Goal: Task Accomplishment & Management: Manage account settings

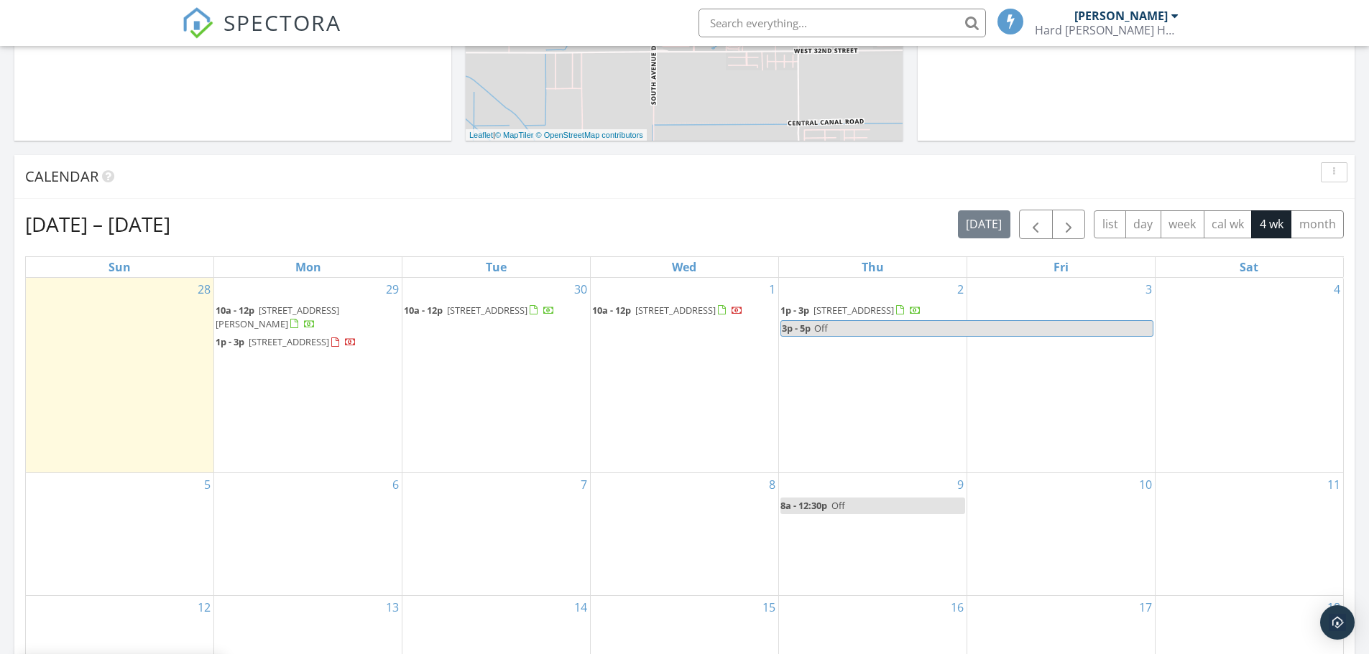
scroll to position [479, 0]
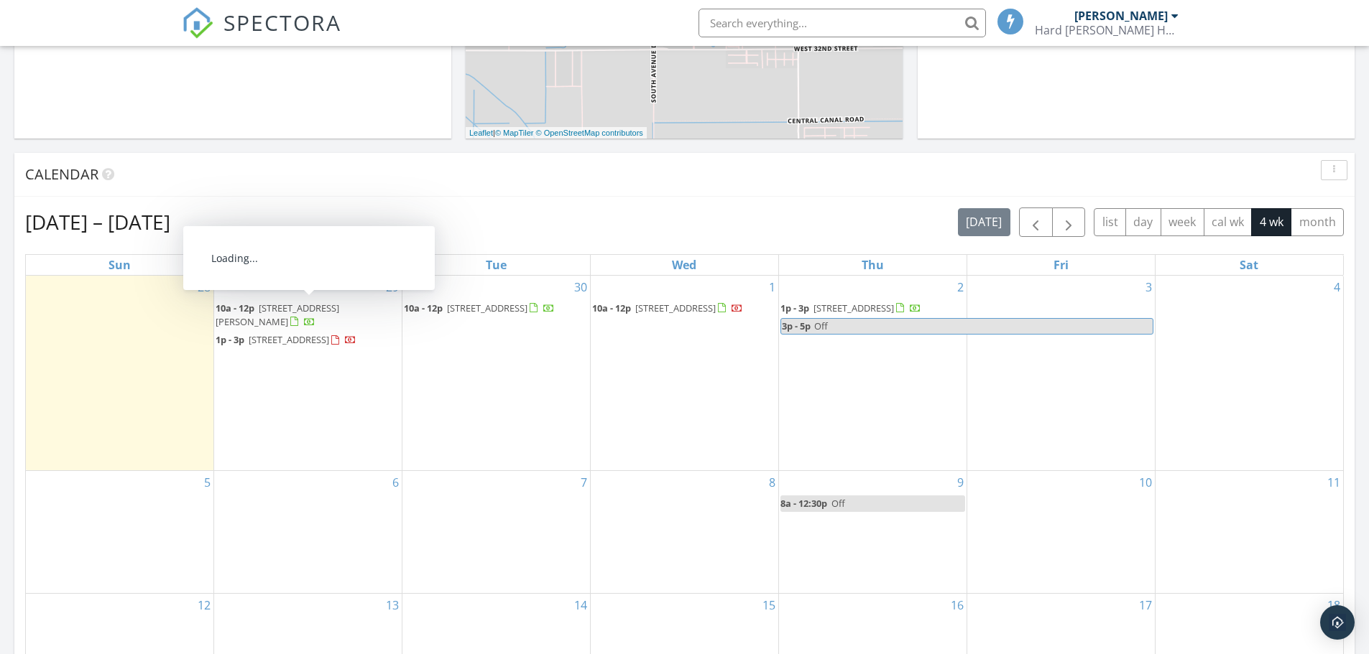
click at [284, 302] on span "[STREET_ADDRESS][PERSON_NAME]" at bounding box center [278, 315] width 124 height 27
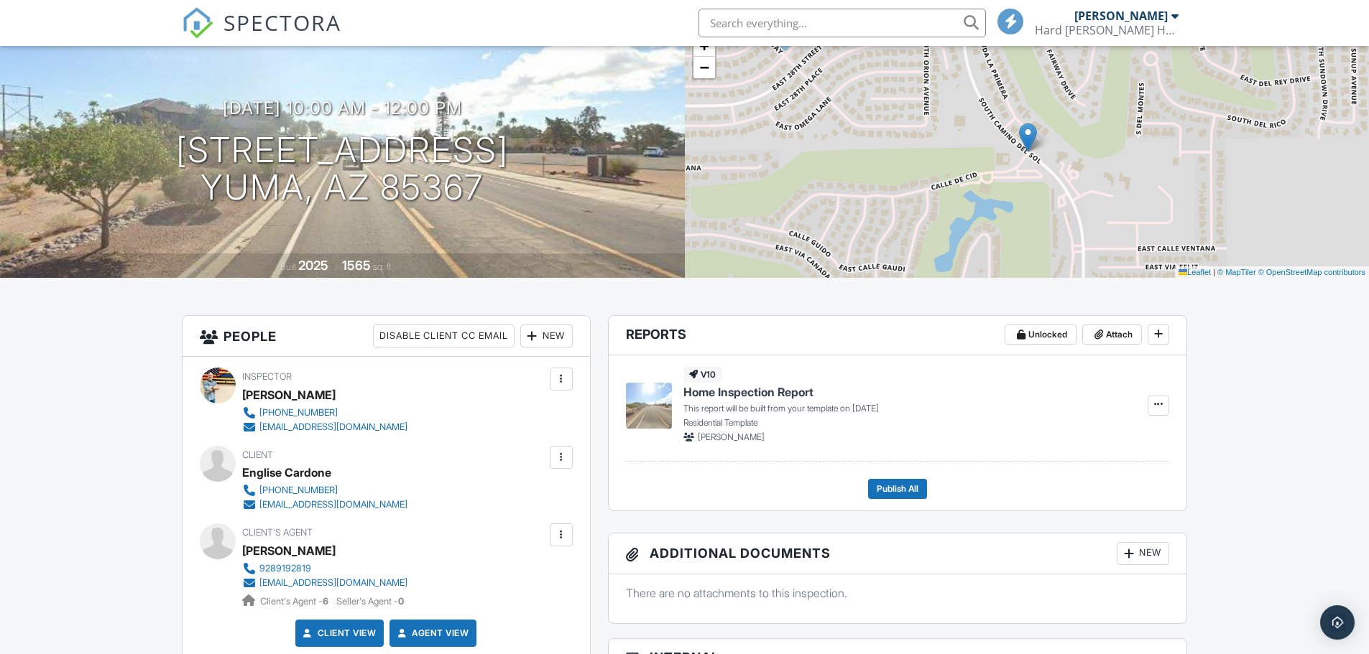
scroll to position [120, 0]
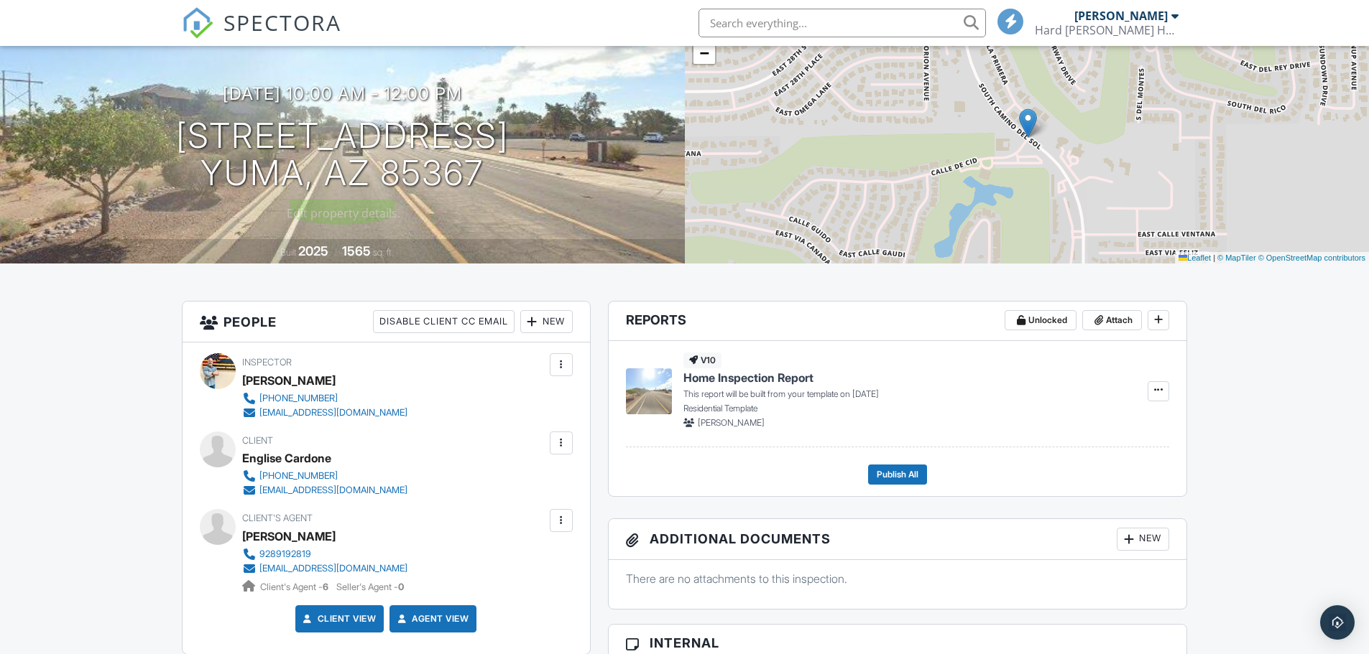
drag, startPoint x: 507, startPoint y: 173, endPoint x: 5, endPoint y: 118, distance: 505.2
click at [5, 118] on div "[DATE] 10:00 am - 12:00 pm [STREET_ADDRESS] [PERSON_NAME], AZ 85367" at bounding box center [342, 138] width 685 height 108
drag, startPoint x: 203, startPoint y: 127, endPoint x: 211, endPoint y: 130, distance: 8.4
copy h1 "[STREET_ADDRESS][PERSON_NAME]"
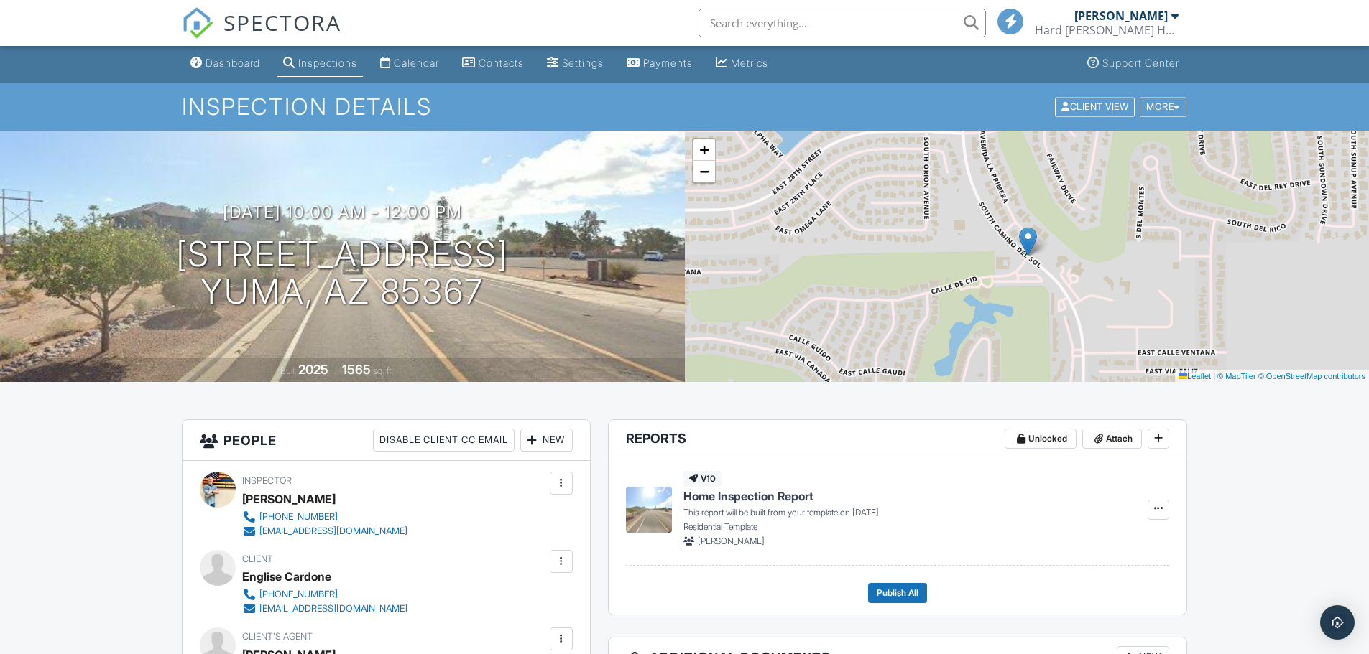
scroll to position [0, 0]
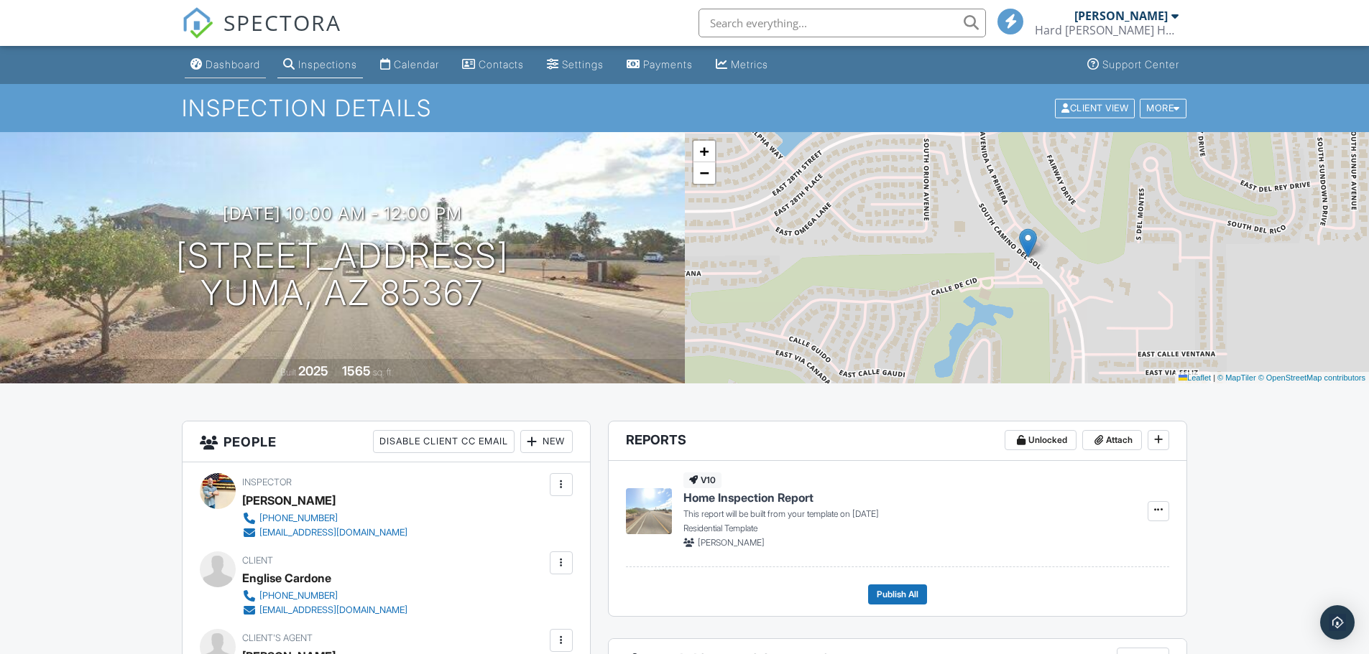
click at [228, 68] on div "Dashboard" at bounding box center [232, 64] width 55 height 12
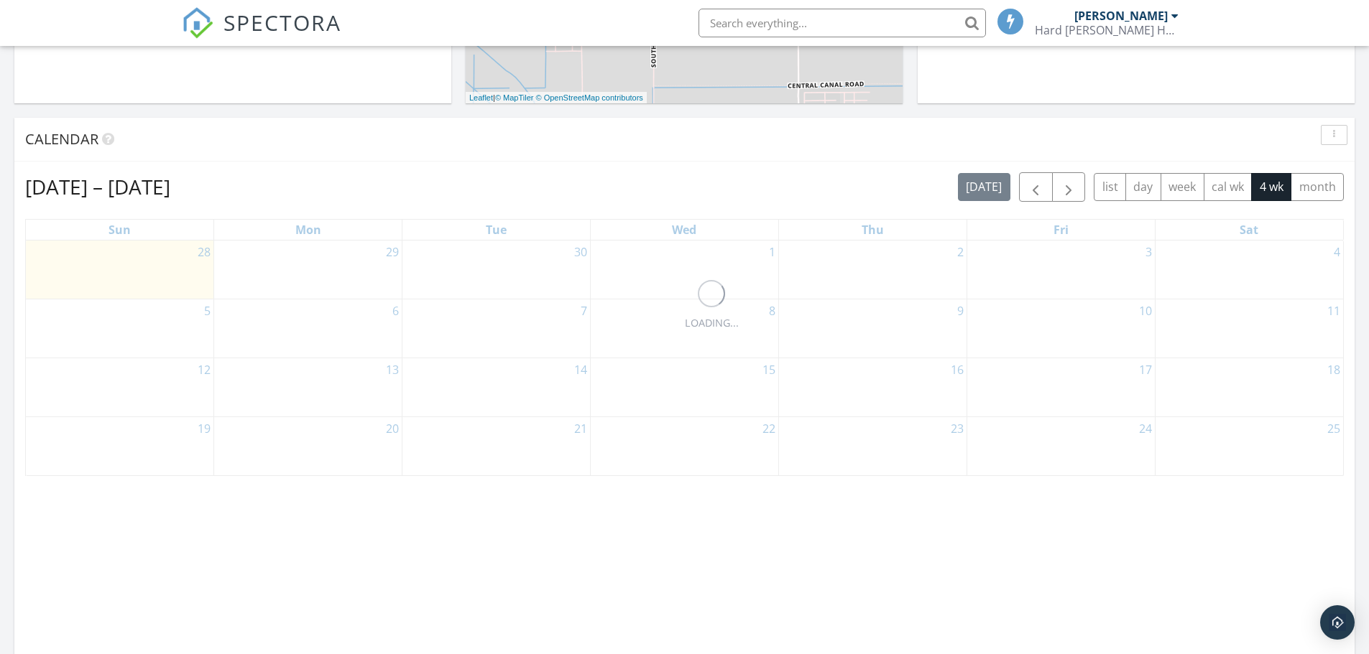
scroll to position [598, 0]
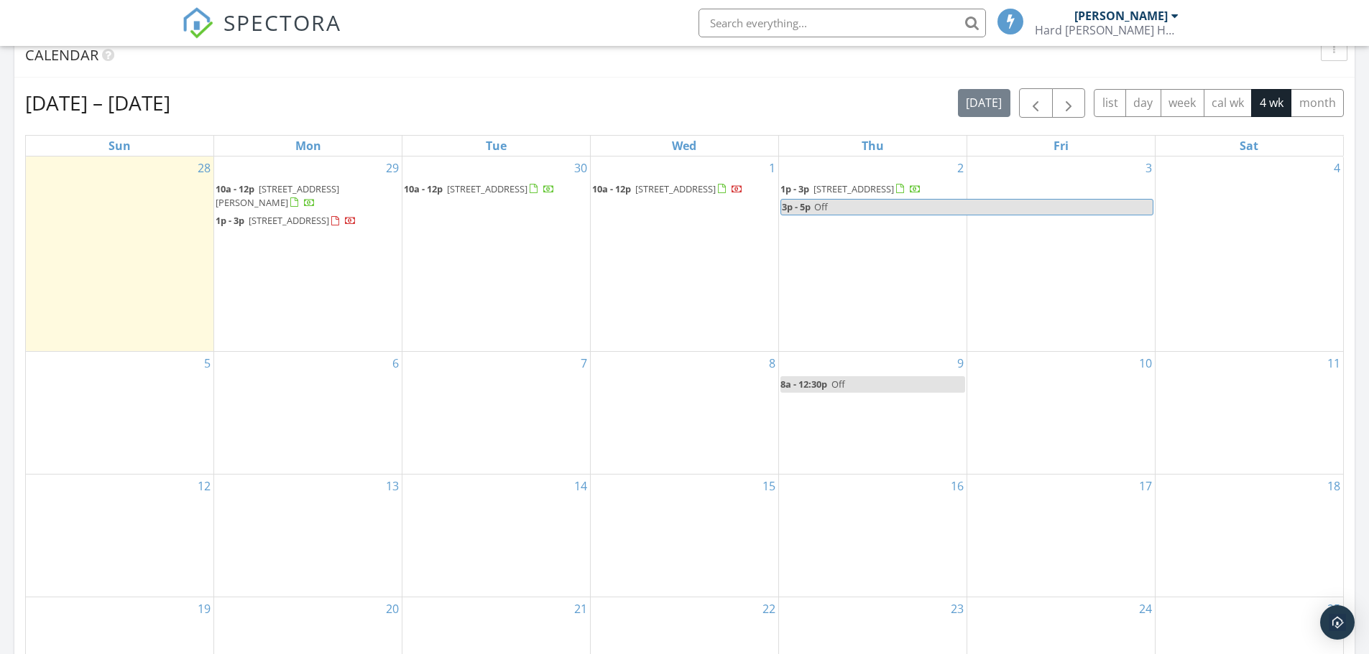
click at [498, 181] on link "10a - 12p 12325 S Frontage Rd 154, Yuma 85367" at bounding box center [496, 189] width 185 height 17
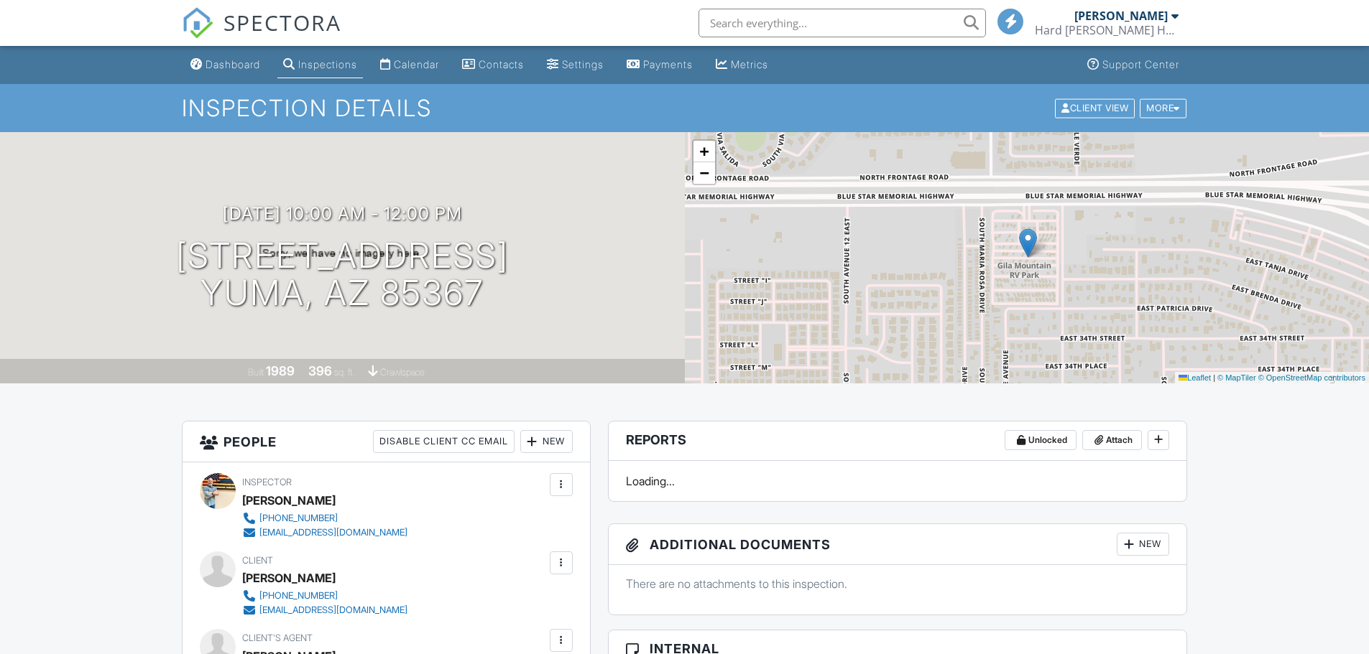
drag, startPoint x: 518, startPoint y: 279, endPoint x: 0, endPoint y: 281, distance: 518.0
click at [3, 281] on div "09/30/2025 10:00 am - 12:00 pm 12325 S Frontage Rd 154 Yuma, AZ 85367" at bounding box center [342, 258] width 685 height 108
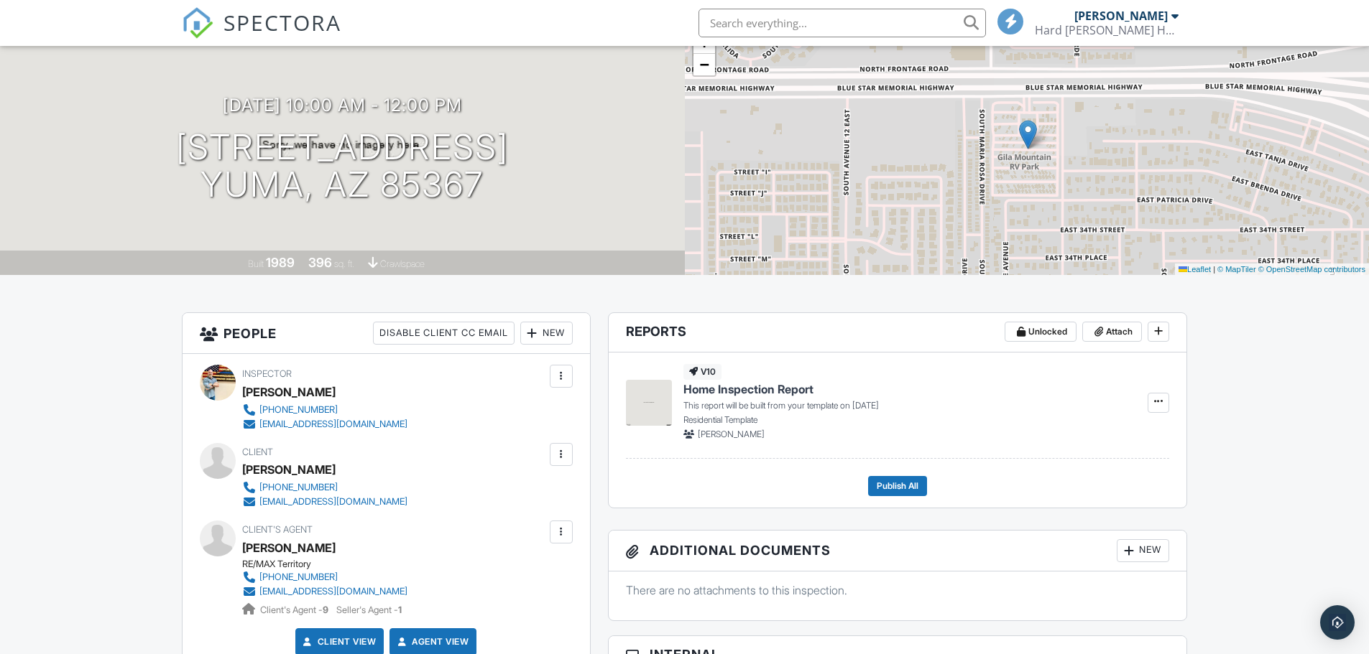
scroll to position [120, 0]
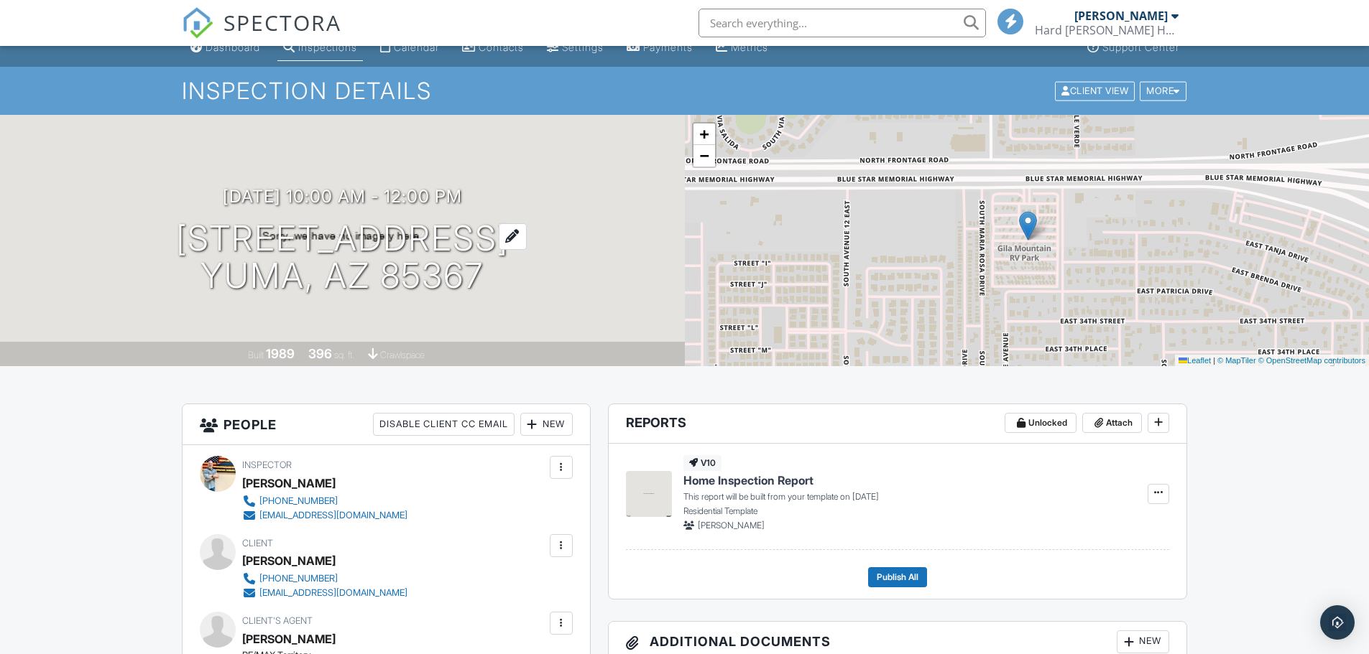
scroll to position [0, 0]
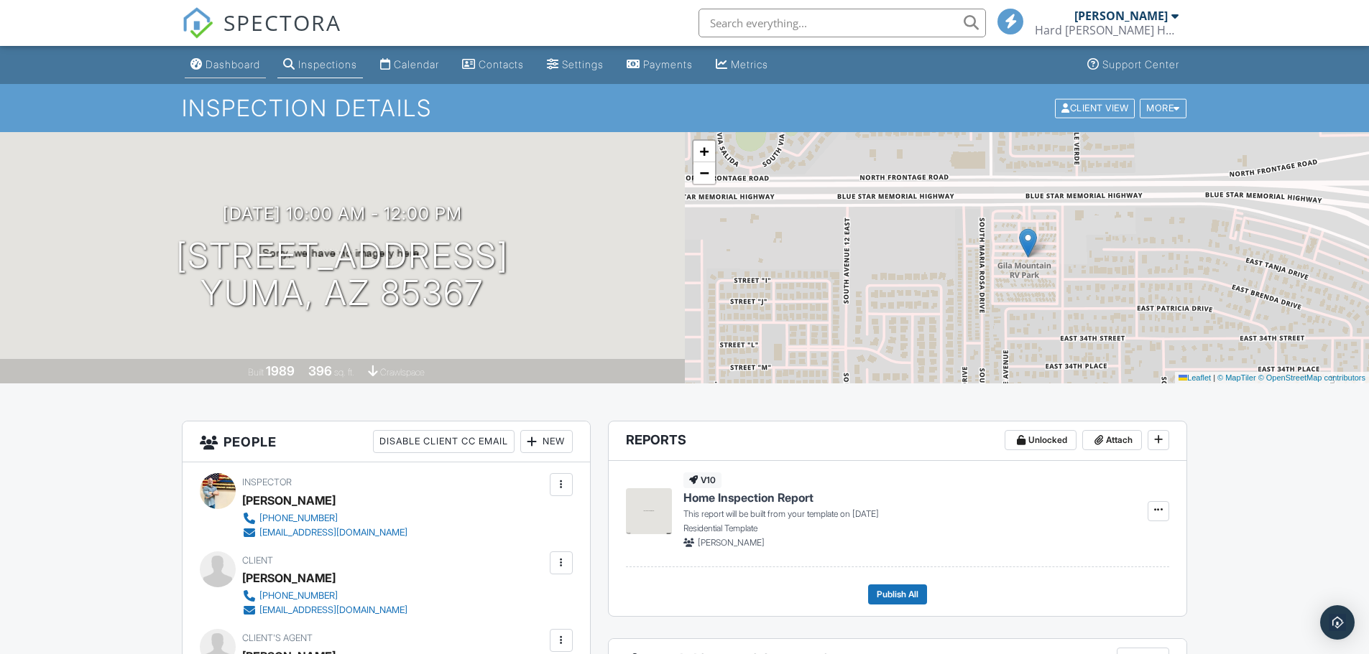
click at [224, 65] on div "Dashboard" at bounding box center [232, 64] width 55 height 12
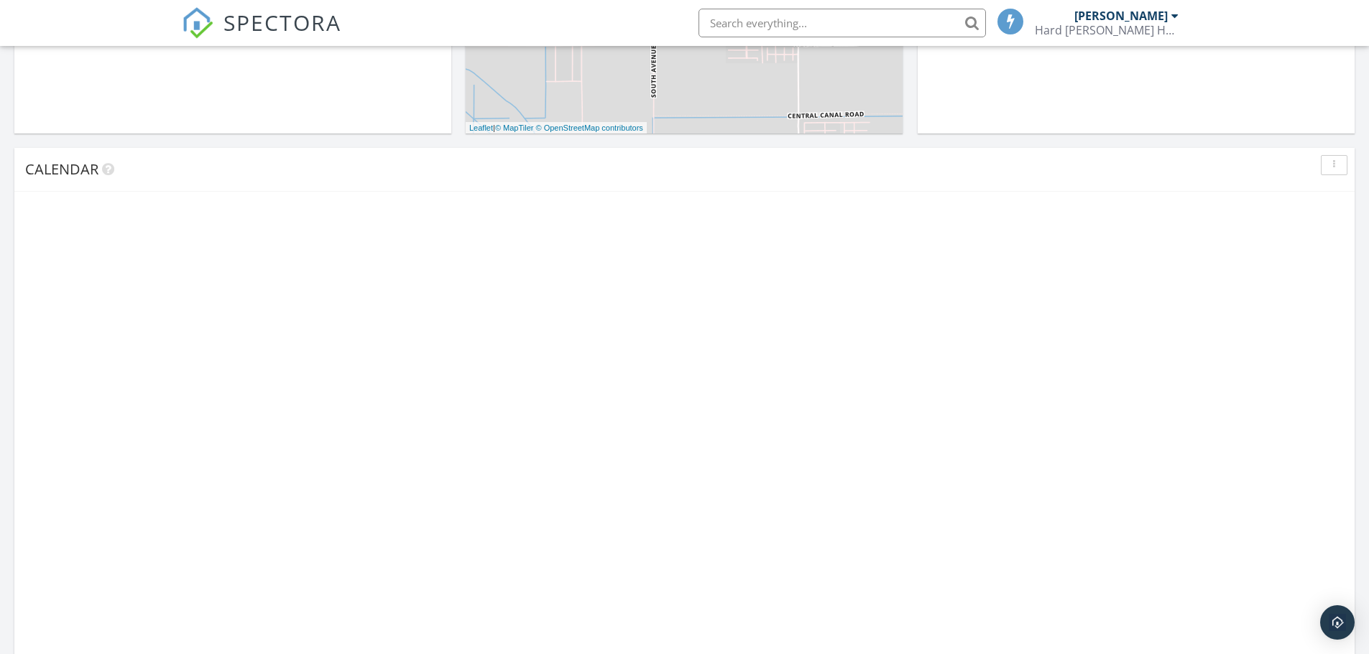
scroll to position [598, 0]
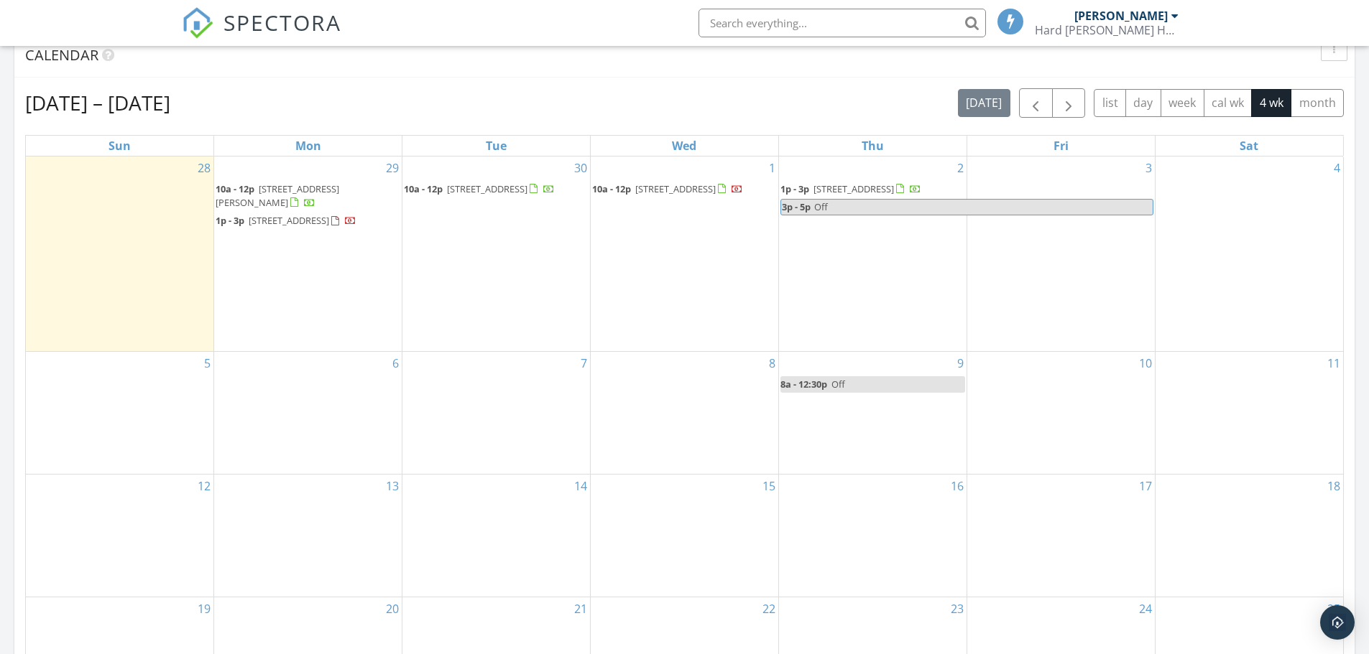
click at [689, 190] on span "[STREET_ADDRESS]" at bounding box center [675, 188] width 80 height 13
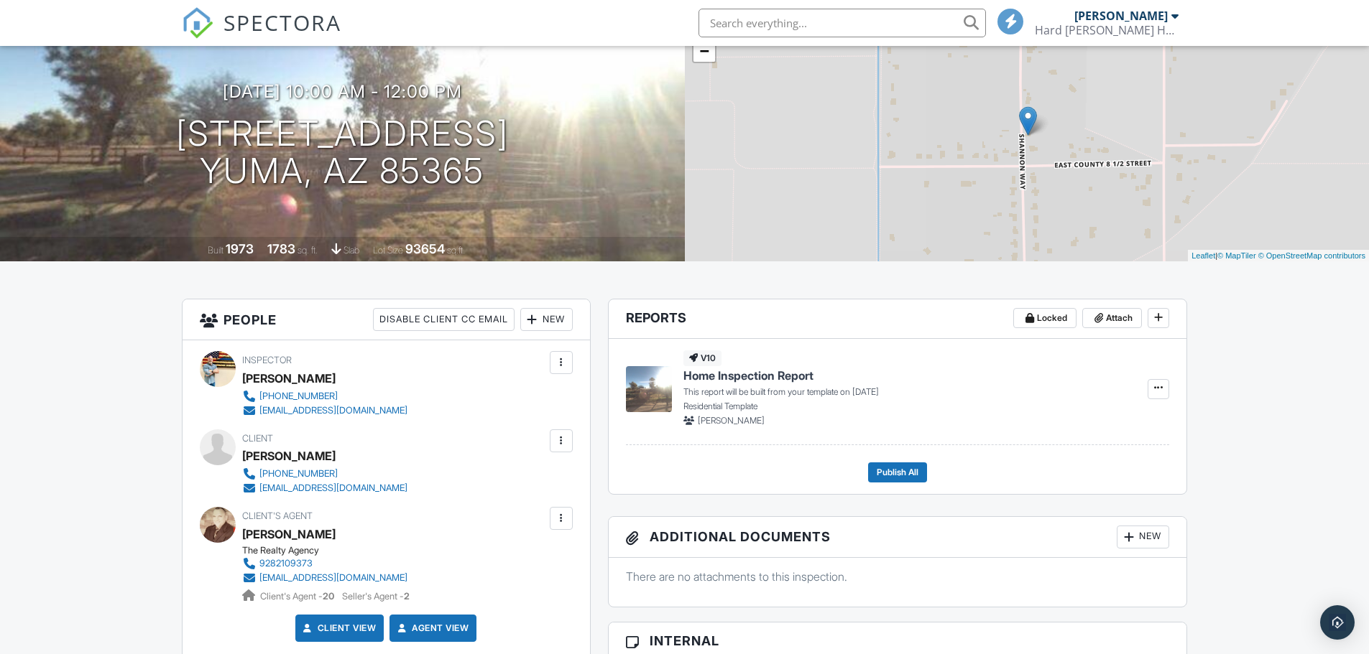
scroll to position [120, 0]
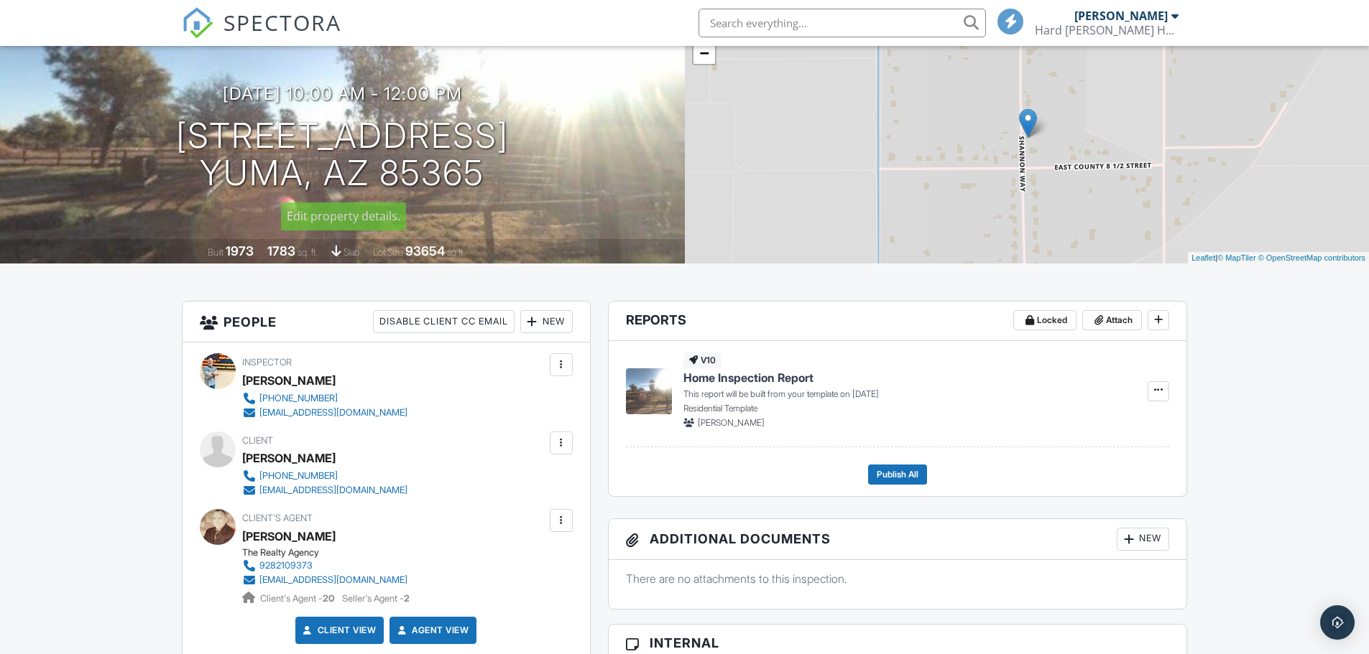
drag, startPoint x: 513, startPoint y: 170, endPoint x: 0, endPoint y: 173, distance: 513.0
click at [0, 173] on div "10/01/2025 10:00 am - 12:00 pm 4720 E County 8 1/2 St Yuma, AZ 85365" at bounding box center [342, 138] width 685 height 108
copy h1 "4720 E County 8 1/2 St Yuma, AZ 85365"
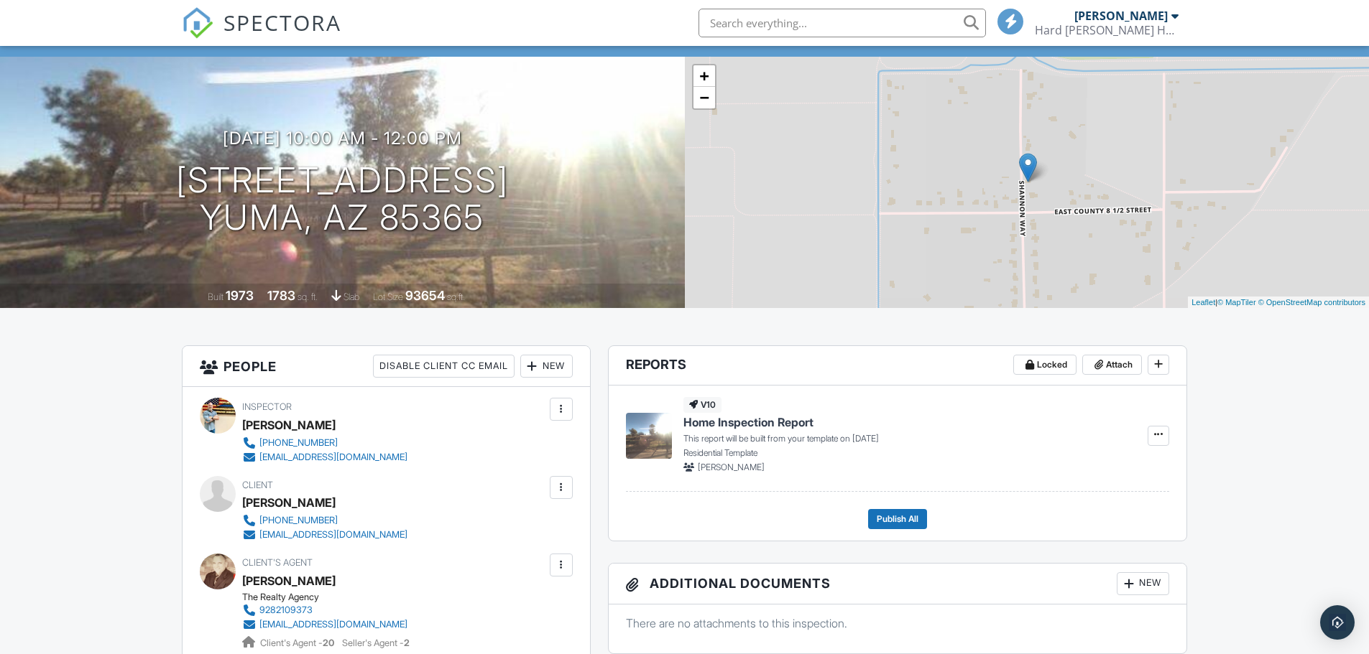
scroll to position [0, 0]
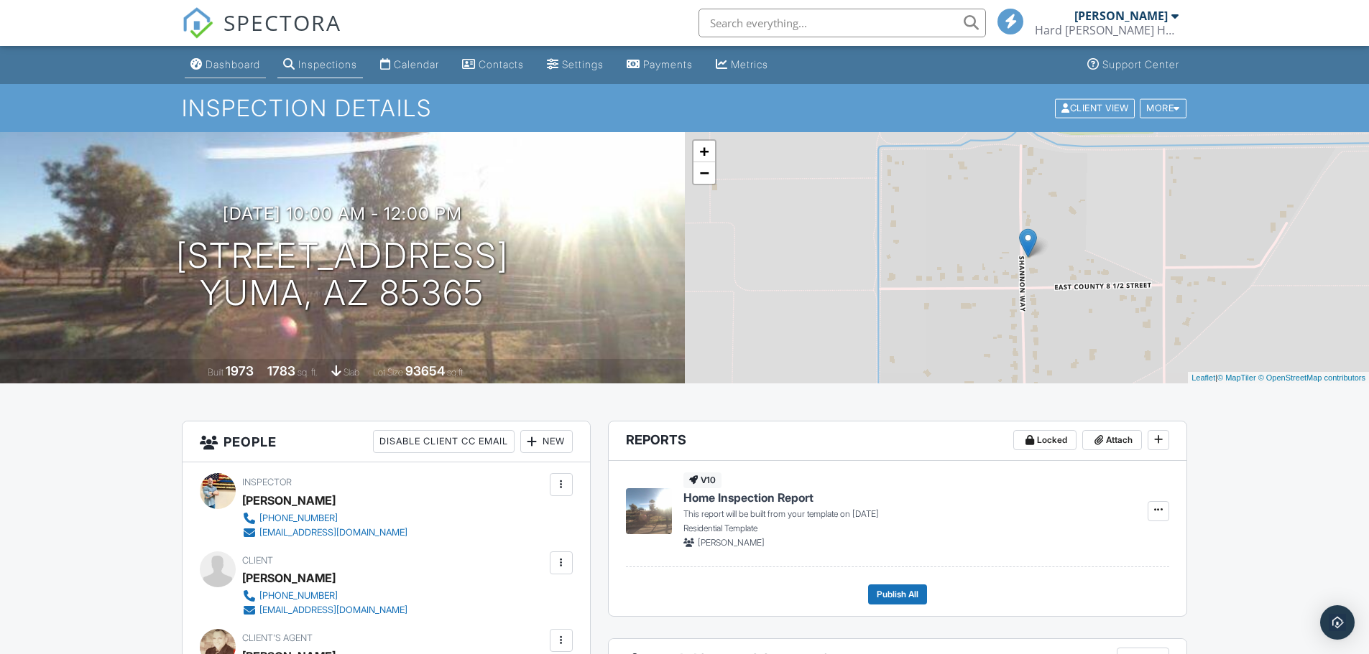
click at [241, 68] on div "Dashboard" at bounding box center [232, 64] width 55 height 12
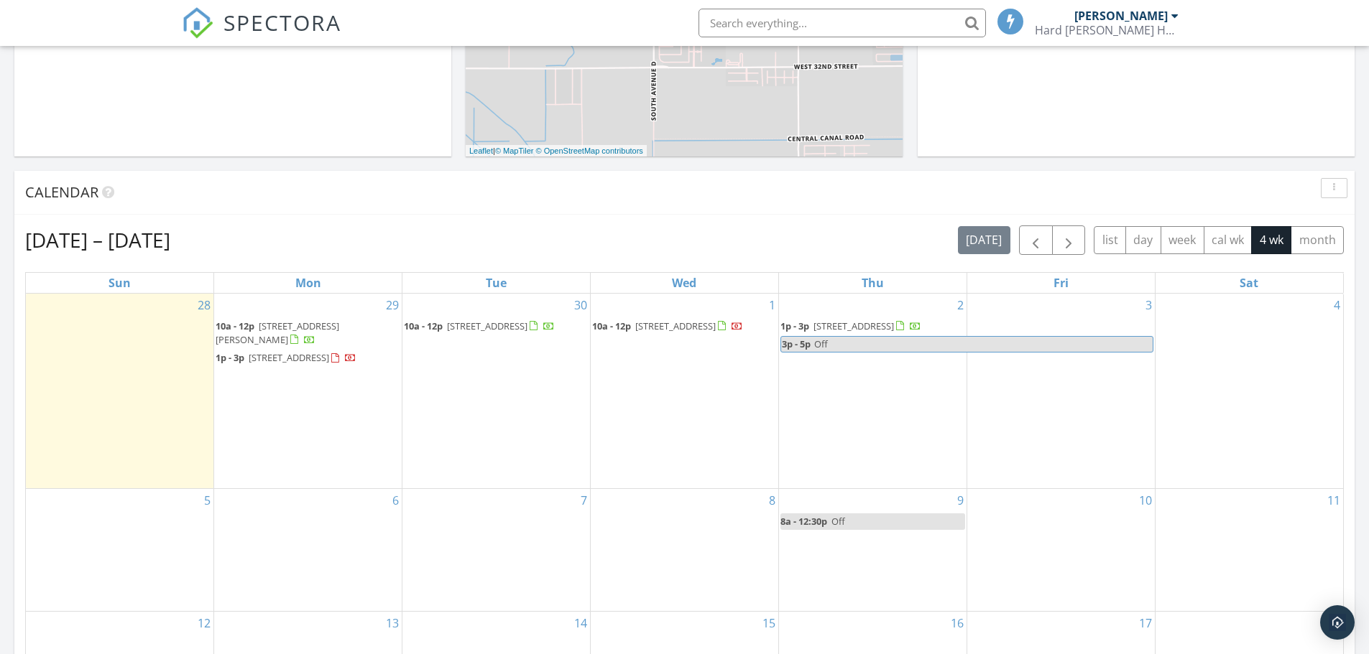
scroll to position [479, 0]
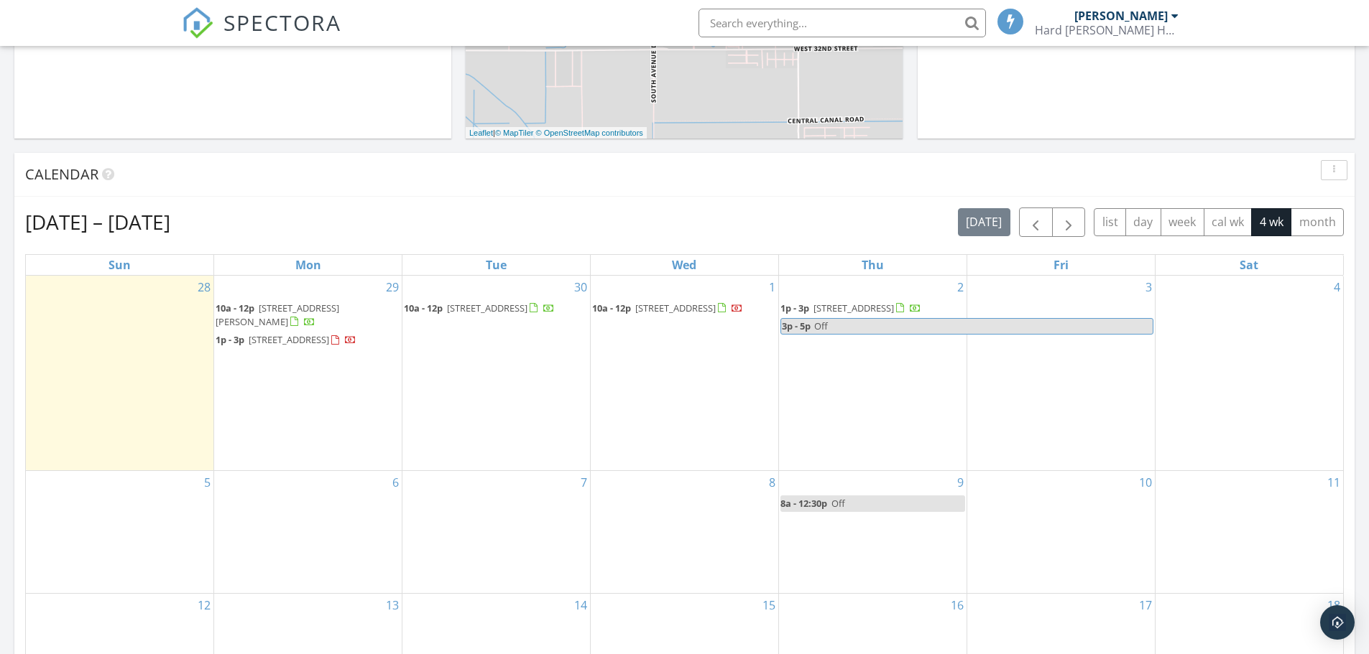
drag, startPoint x: 976, startPoint y: 316, endPoint x: 950, endPoint y: 326, distance: 27.1
click at [950, 326] on span "Off" at bounding box center [982, 326] width 339 height 15
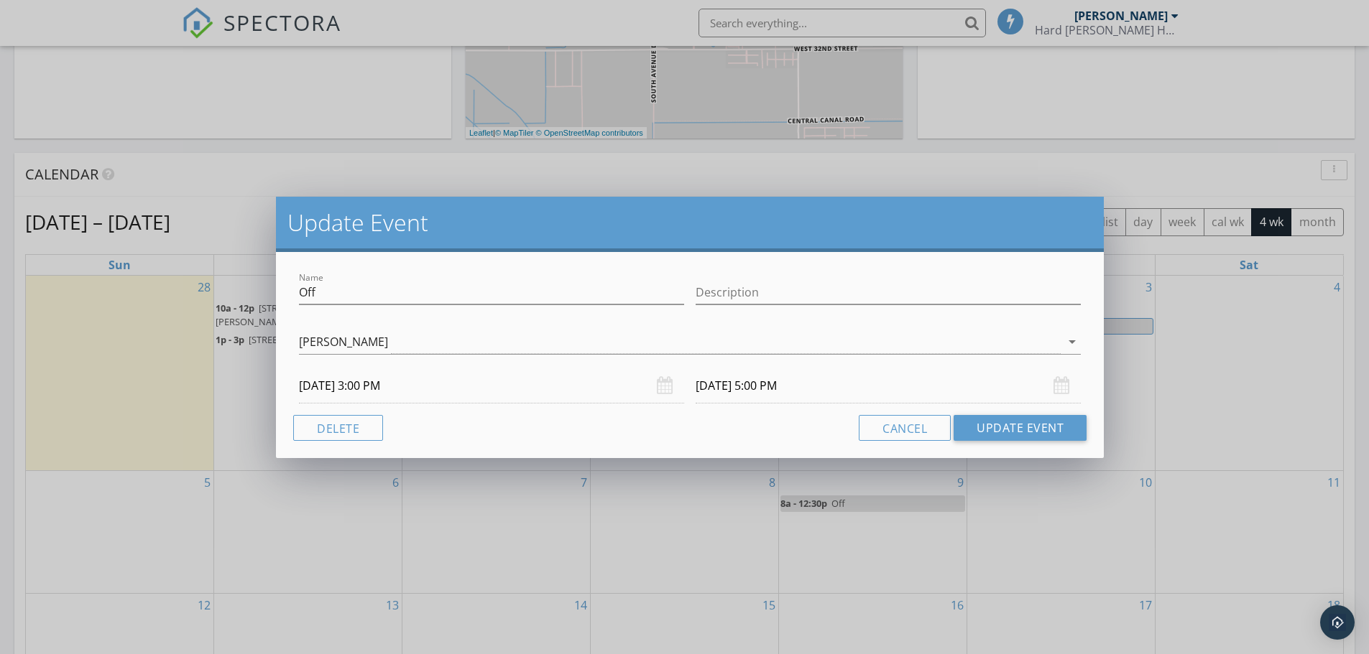
click at [810, 427] on div "Cancel Update Event" at bounding box center [689, 428] width 793 height 26
click at [830, 477] on div "Update Event Name Off Description [PERSON_NAME] arrow_drop_down [DATE] 3:00 PM …" at bounding box center [684, 327] width 1369 height 654
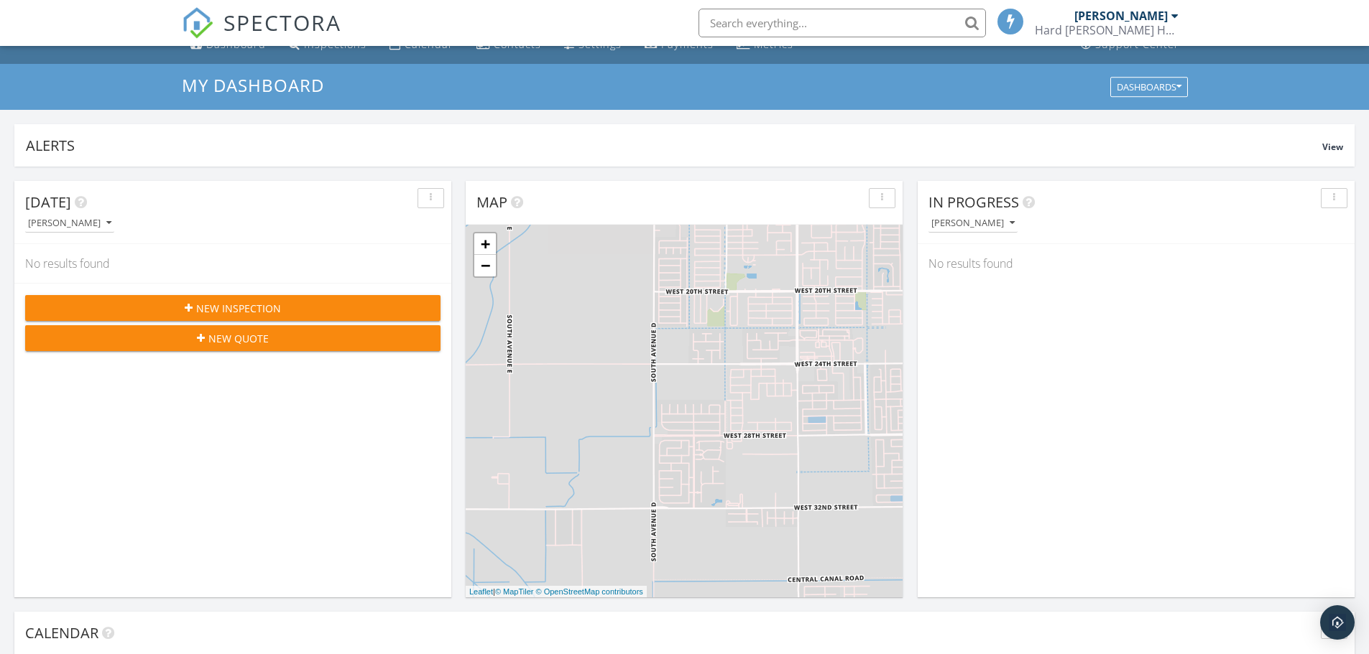
scroll to position [0, 0]
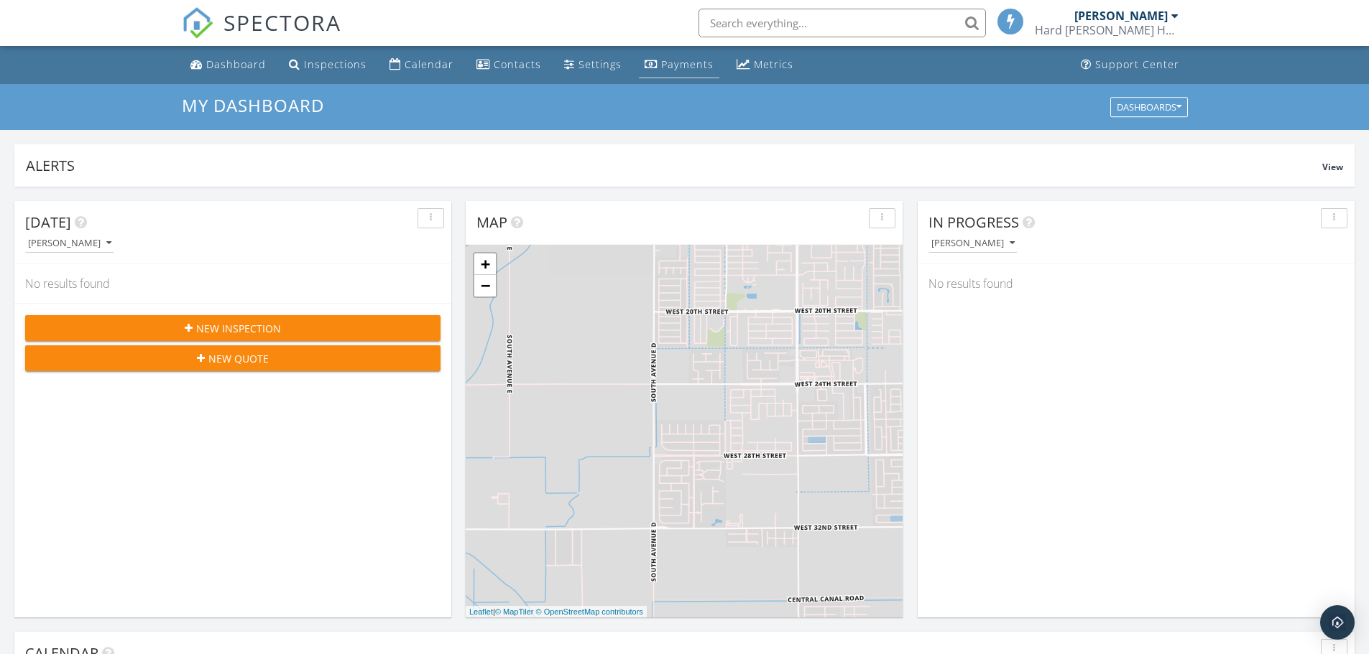
click at [669, 60] on div "Payments" at bounding box center [687, 64] width 52 height 14
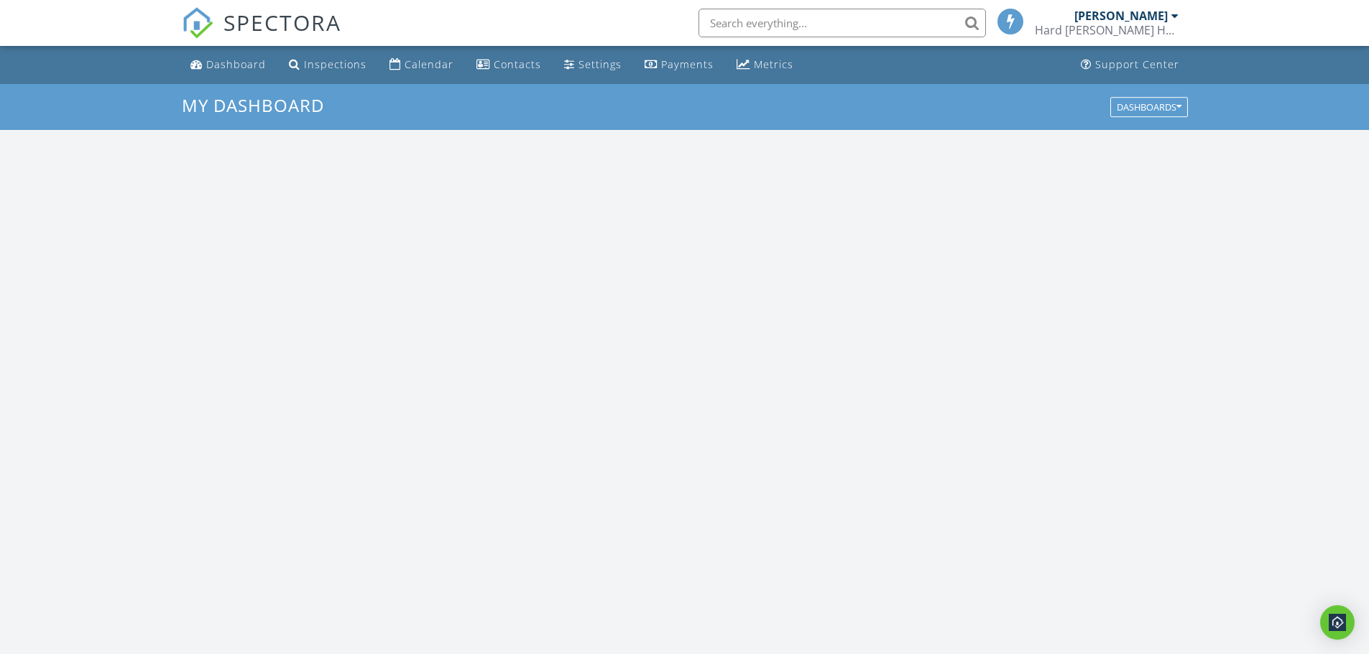
scroll to position [1330, 1391]
